Goal: Use online tool/utility: Utilize a website feature to perform a specific function

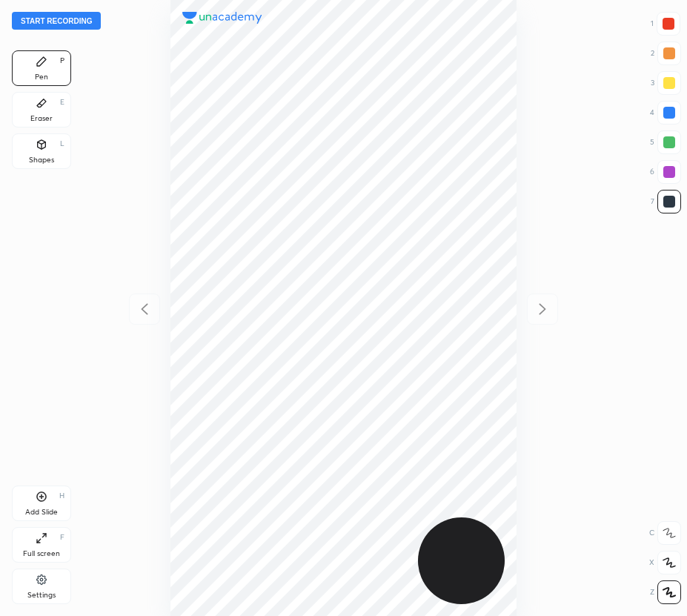
scroll to position [616, 450]
click at [50, 13] on button "Start recording" at bounding box center [56, 21] width 89 height 18
drag, startPoint x: 669, startPoint y: 112, endPoint x: 530, endPoint y: 173, distance: 152.3
click at [668, 113] on div at bounding box center [669, 113] width 12 height 12
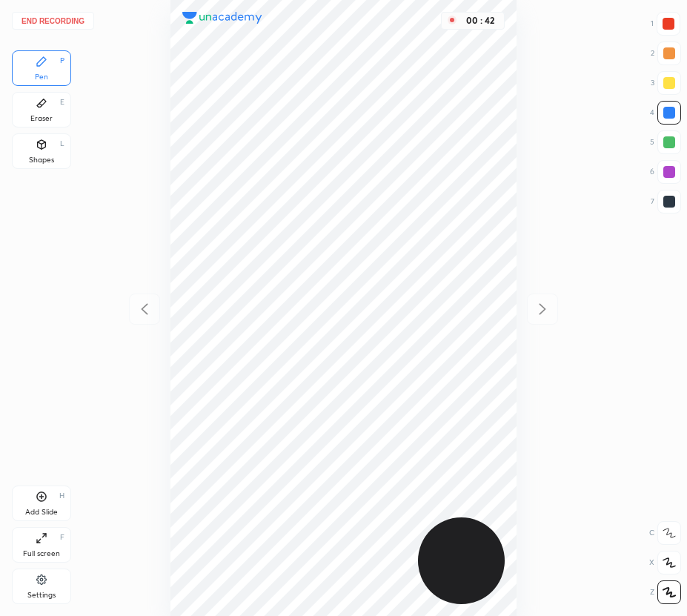
click at [668, 197] on div at bounding box center [669, 202] width 12 height 12
click at [51, 112] on div "Eraser E" at bounding box center [41, 110] width 59 height 36
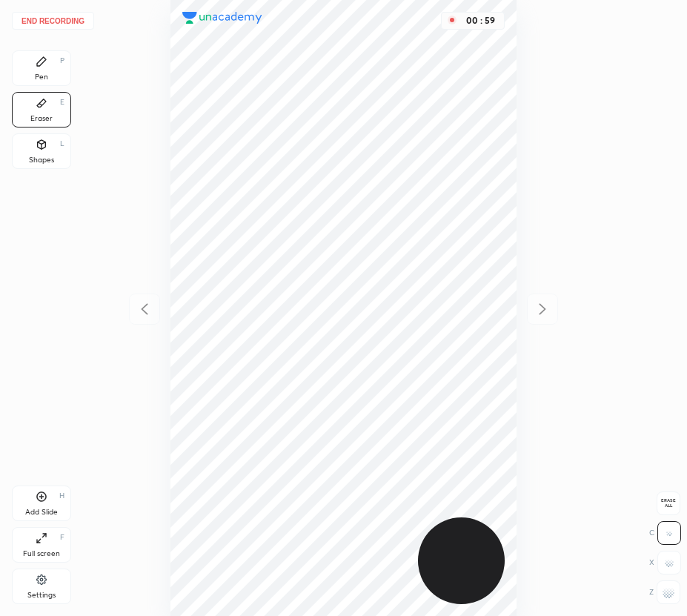
drag, startPoint x: 41, startPoint y: 65, endPoint x: 153, endPoint y: 215, distance: 187.3
click at [41, 67] on icon at bounding box center [42, 62] width 12 height 12
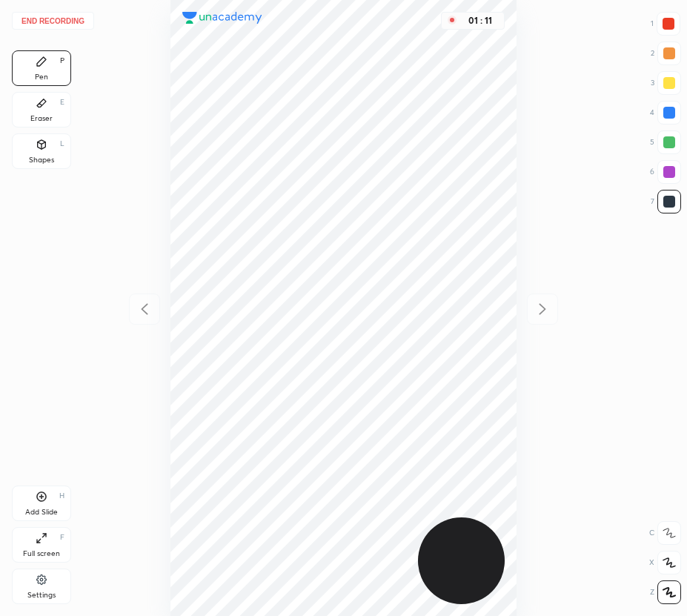
click at [36, 501] on icon at bounding box center [42, 497] width 12 height 12
click at [72, 22] on button "End recording" at bounding box center [53, 21] width 82 height 18
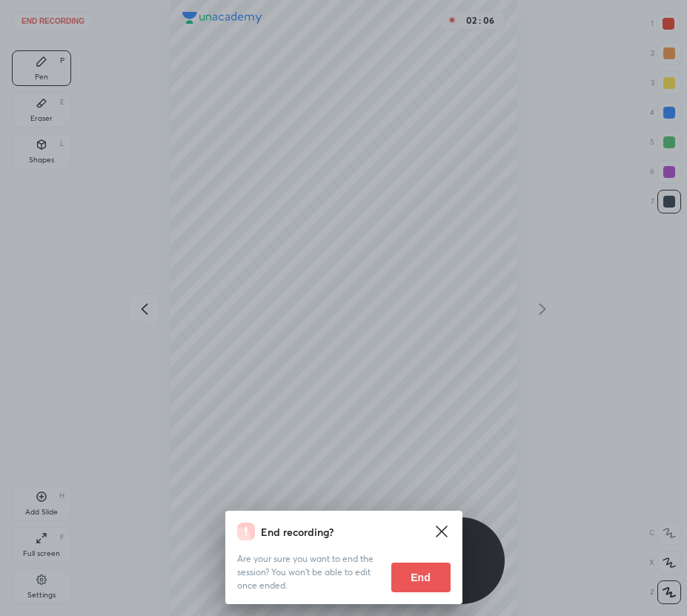
drag, startPoint x: 419, startPoint y: 574, endPoint x: 412, endPoint y: 581, distance: 9.4
click at [416, 579] on button "End" at bounding box center [420, 577] width 59 height 30
